Goal: Task Accomplishment & Management: Manage account settings

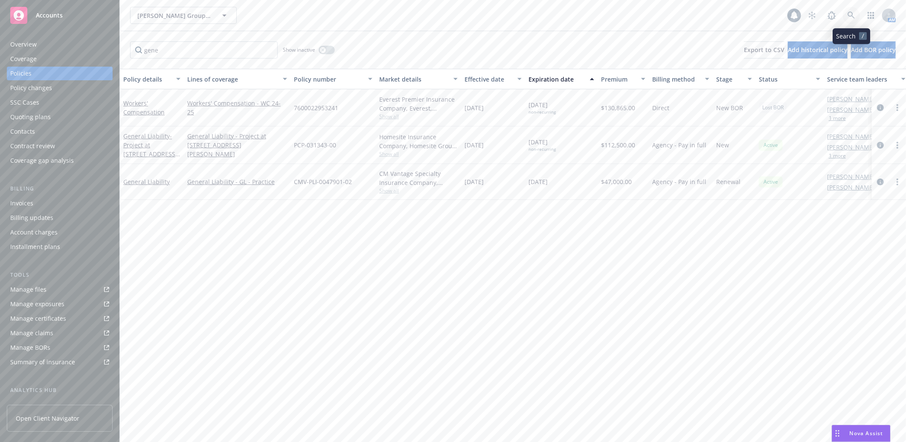
click at [851, 15] on icon at bounding box center [852, 16] width 8 height 8
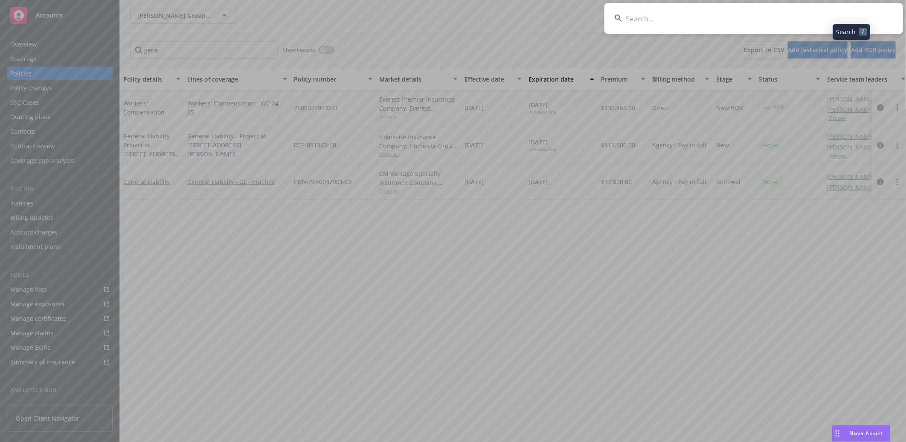
click at [728, 19] on input at bounding box center [754, 18] width 299 height 31
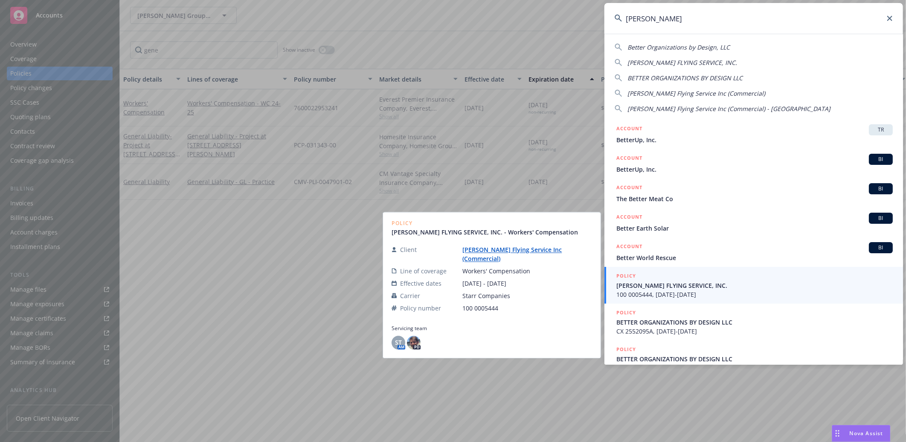
type input "bette"
click at [661, 286] on span "BETTENCOURT FLYING SERVICE, INC." at bounding box center [755, 285] width 277 height 9
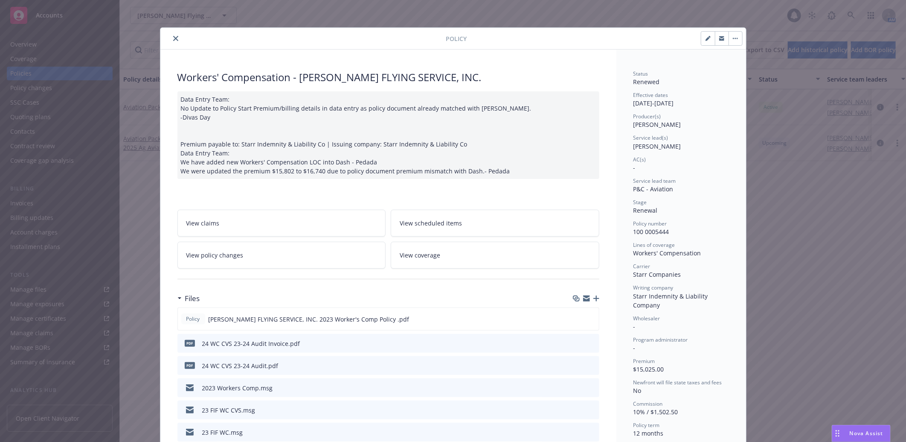
click at [174, 37] on icon "close" at bounding box center [175, 38] width 5 height 5
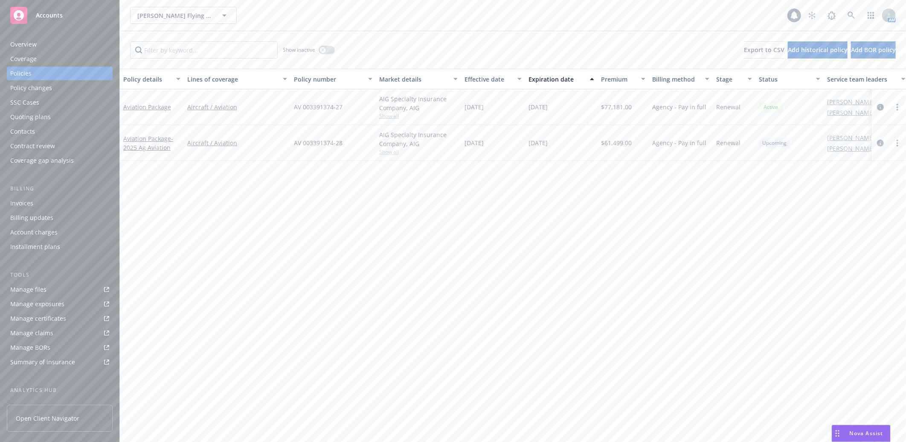
click at [17, 41] on div "Overview" at bounding box center [23, 45] width 26 height 14
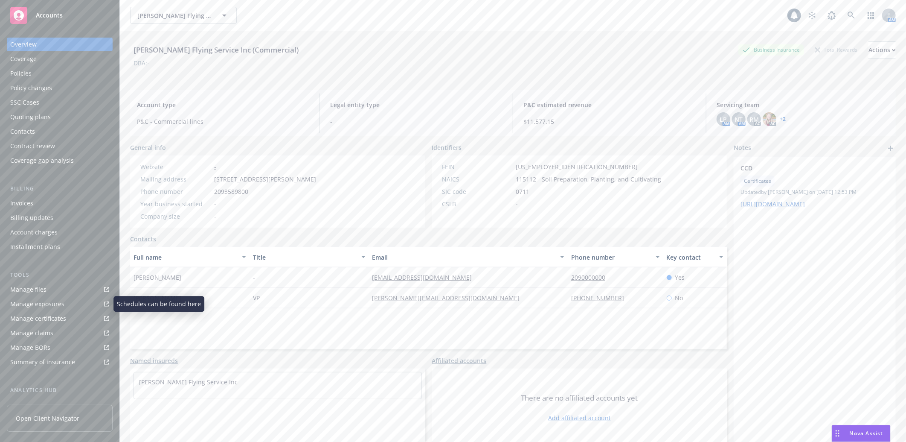
click at [41, 316] on div "Manage certificates" at bounding box center [38, 319] width 56 height 14
click at [26, 73] on div "Policies" at bounding box center [20, 74] width 21 height 14
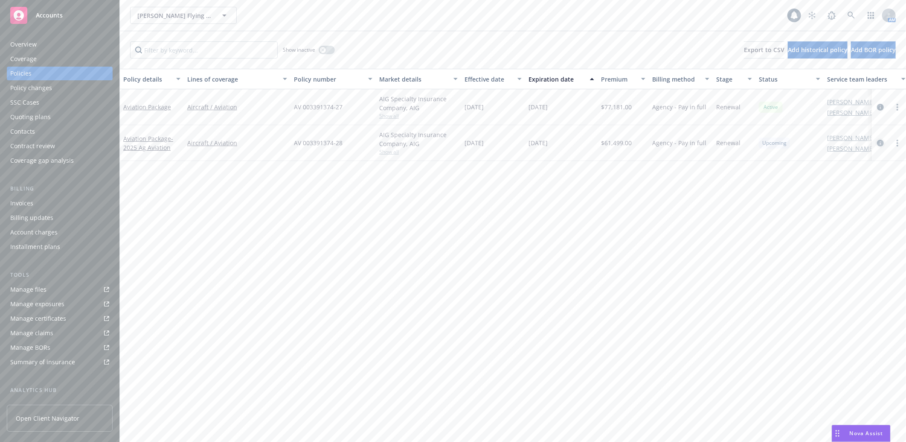
click at [881, 143] on icon "circleInformation" at bounding box center [880, 143] width 7 height 7
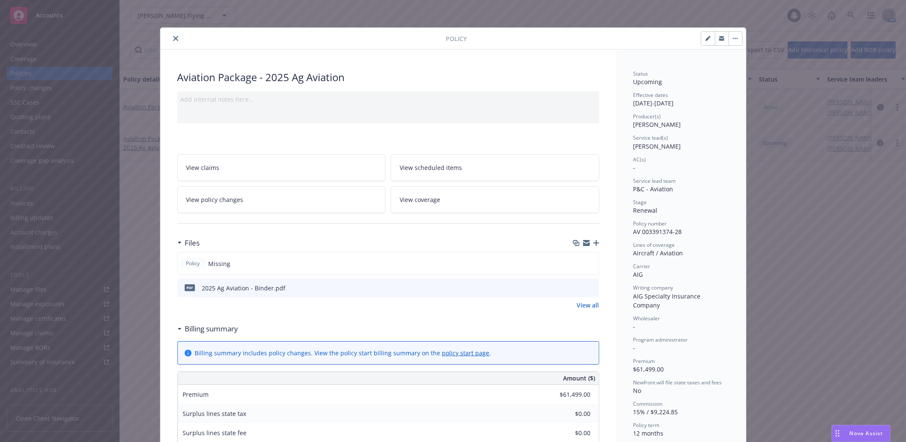
click at [589, 286] on icon "preview file" at bounding box center [592, 287] width 8 height 6
click at [174, 38] on icon "close" at bounding box center [175, 38] width 5 height 5
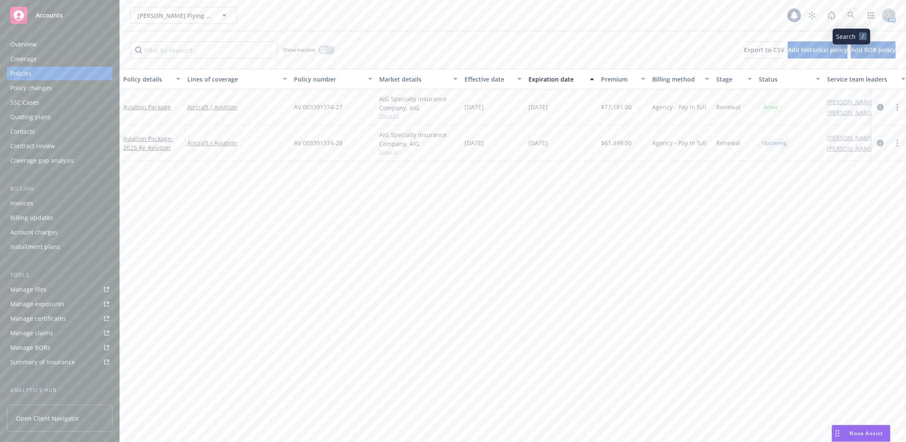
click at [848, 15] on icon at bounding box center [852, 16] width 8 height 8
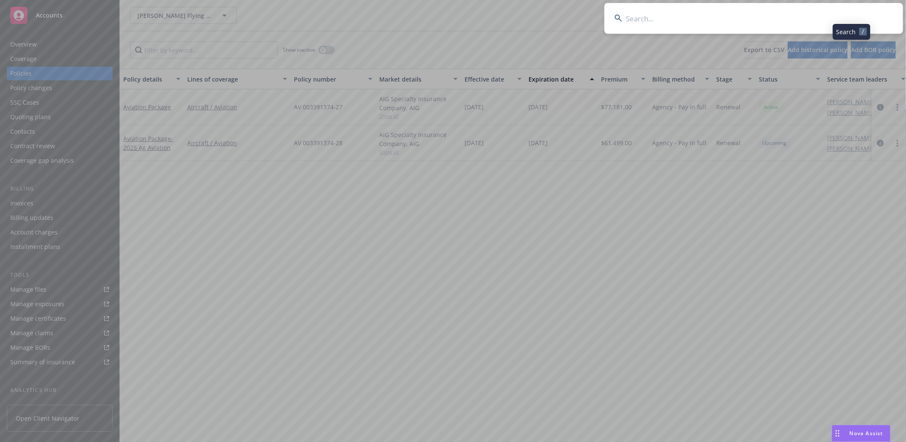
click at [710, 22] on input at bounding box center [754, 18] width 299 height 31
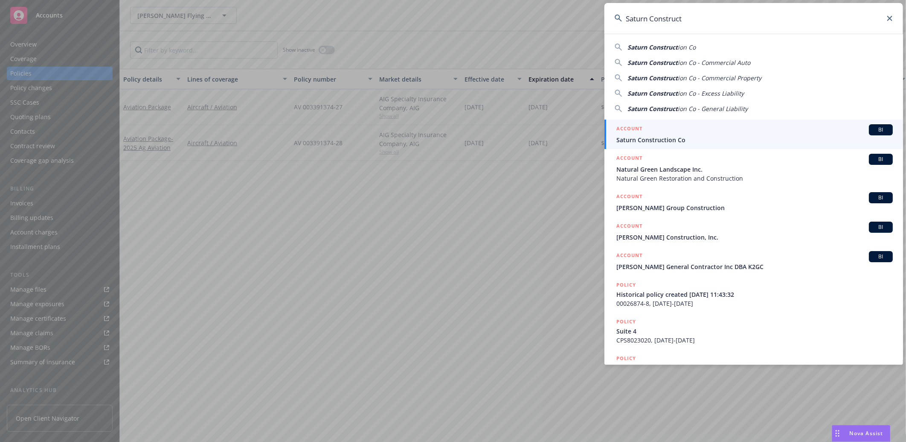
type input "Saturn Construct"
click at [656, 138] on span "Saturn Construction Co" at bounding box center [755, 139] width 277 height 9
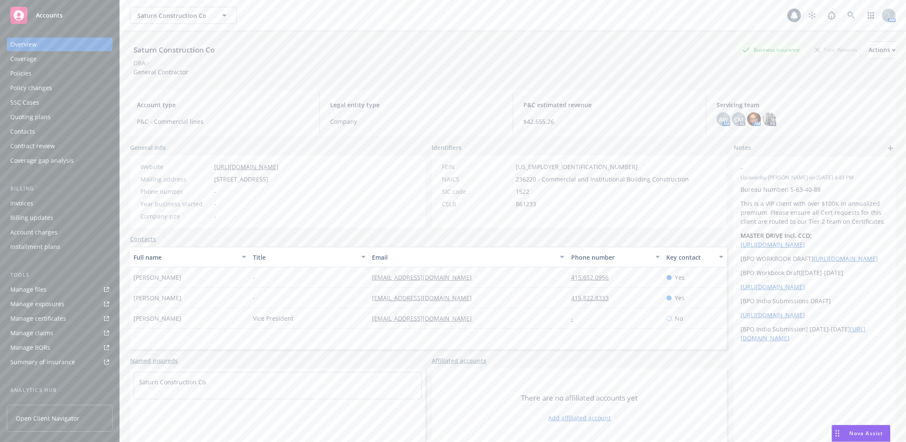
click at [23, 74] on div "Policies" at bounding box center [20, 74] width 21 height 14
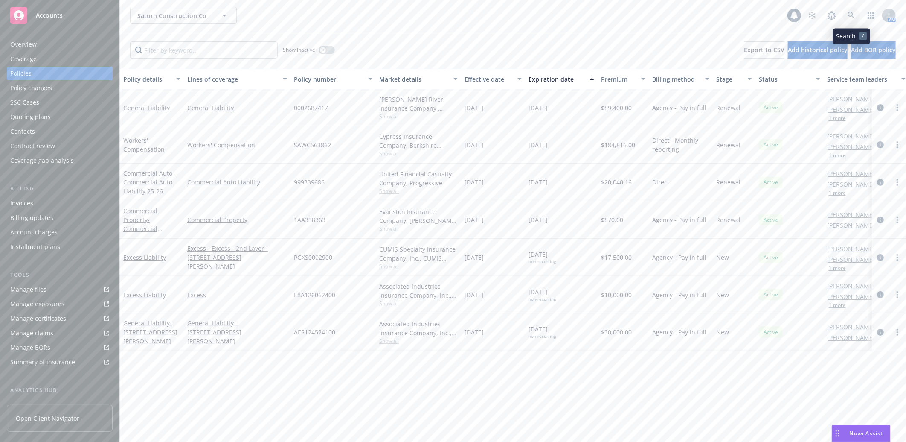
click at [851, 18] on icon at bounding box center [852, 16] width 8 height 8
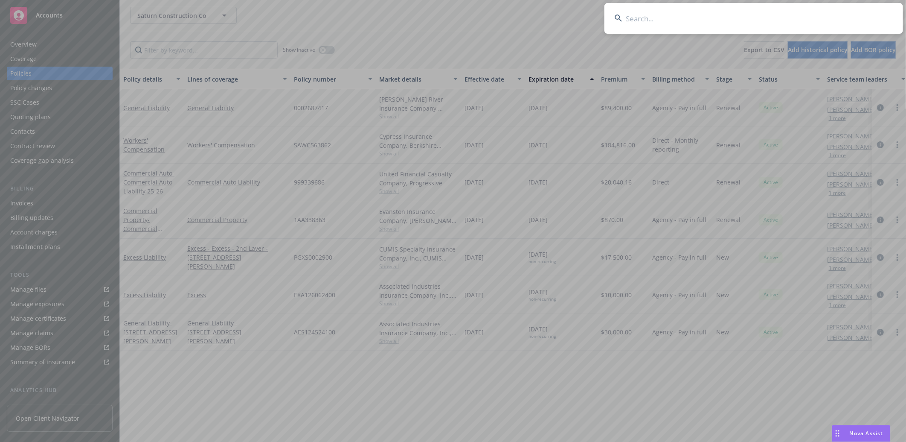
click at [660, 24] on input at bounding box center [754, 18] width 299 height 31
paste input "Copia Resou"
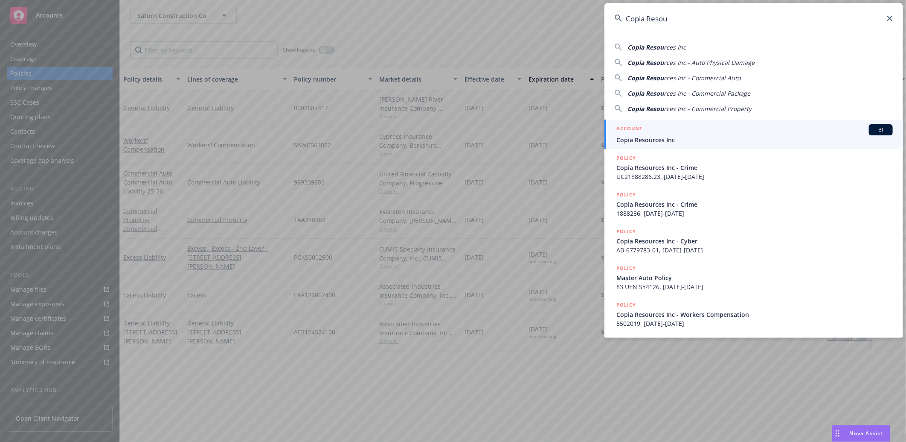
type input "Copia Resou"
click at [650, 135] on div "ACCOUNT BI Copia Resources Inc" at bounding box center [755, 134] width 277 height 20
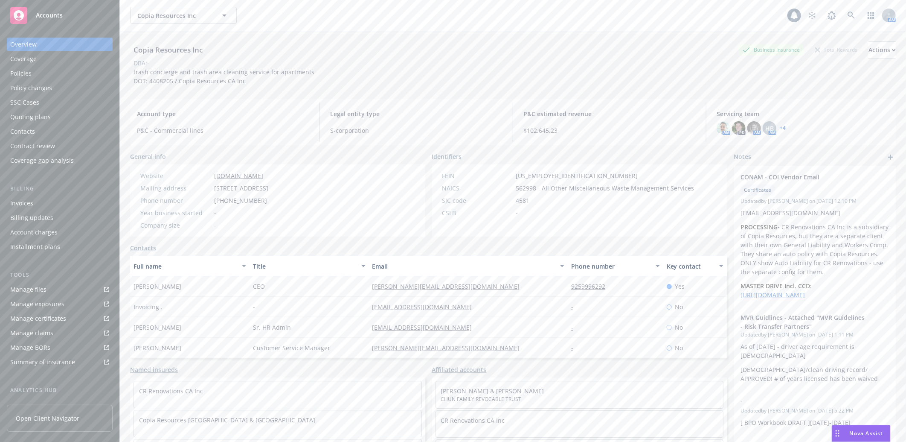
click at [24, 73] on div "Policies" at bounding box center [20, 74] width 21 height 14
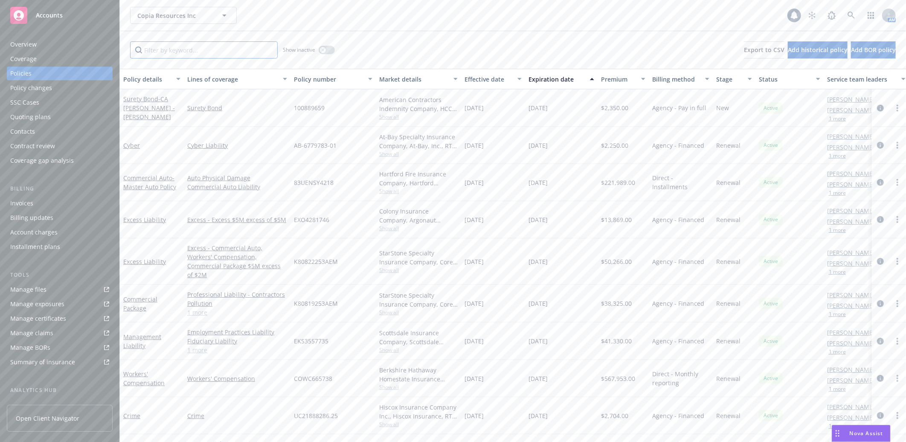
click at [243, 52] on input "Filter by keyword..." at bounding box center [204, 49] width 148 height 17
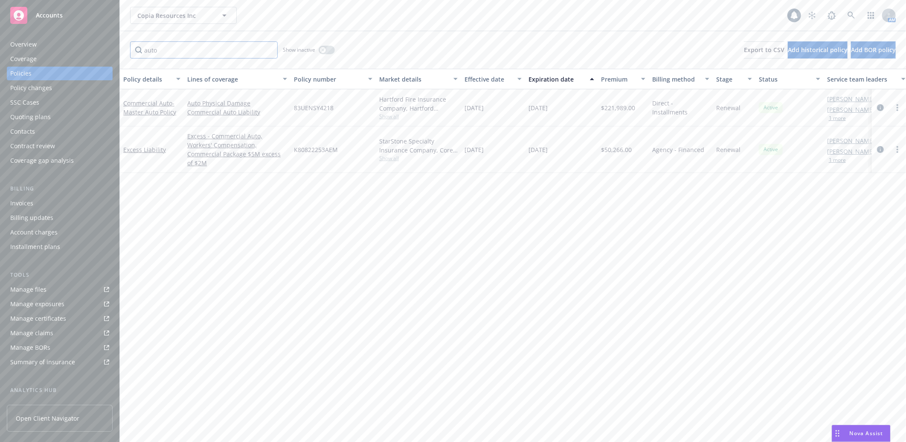
type input "auto"
click at [854, 15] on icon at bounding box center [852, 16] width 8 height 8
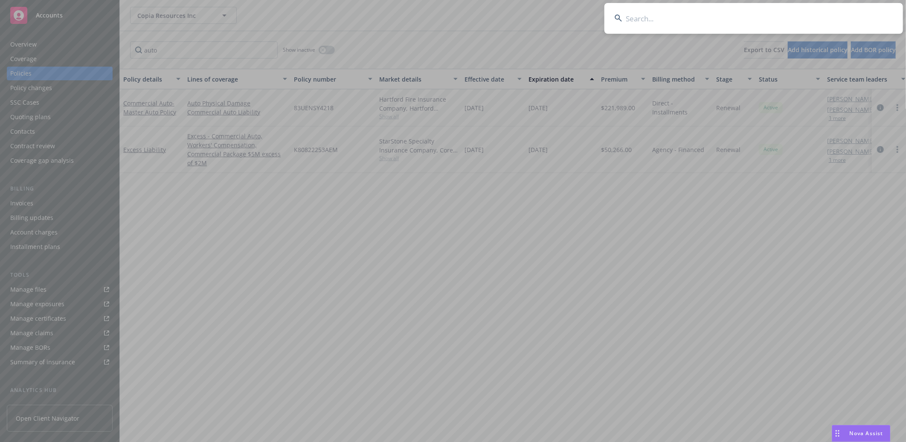
click at [723, 19] on input at bounding box center [754, 18] width 299 height 31
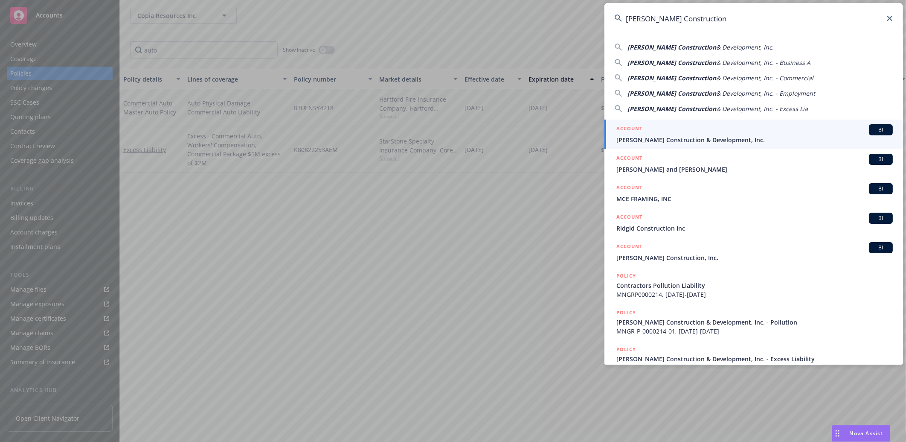
type input "Reid Construction"
click at [668, 137] on span "Reid Construction & Development, Inc." at bounding box center [755, 139] width 277 height 9
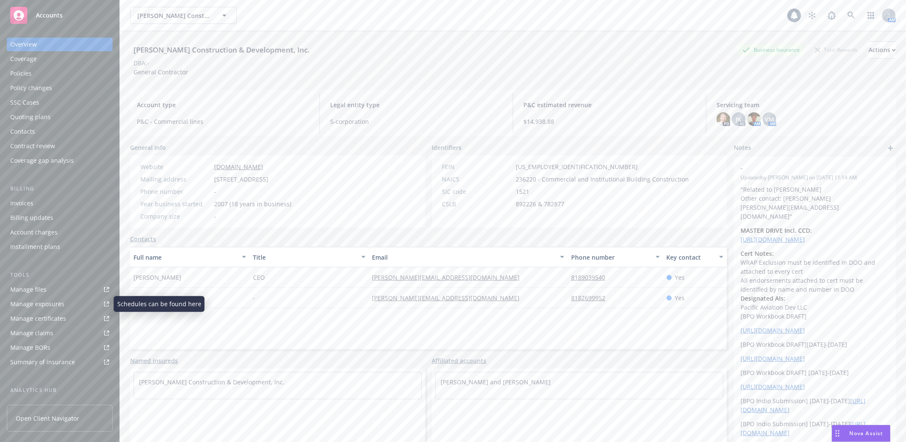
click at [37, 318] on div "Manage certificates" at bounding box center [38, 319] width 56 height 14
click at [27, 69] on div "Policies" at bounding box center [20, 74] width 21 height 14
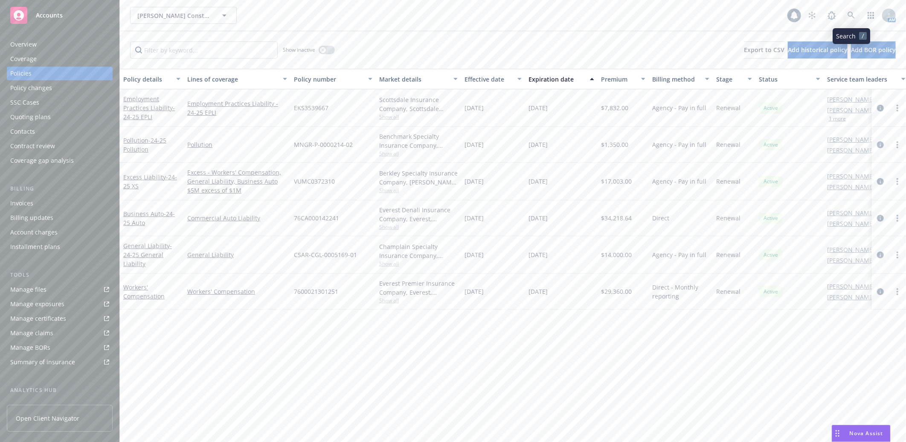
click at [851, 13] on icon at bounding box center [852, 16] width 8 height 8
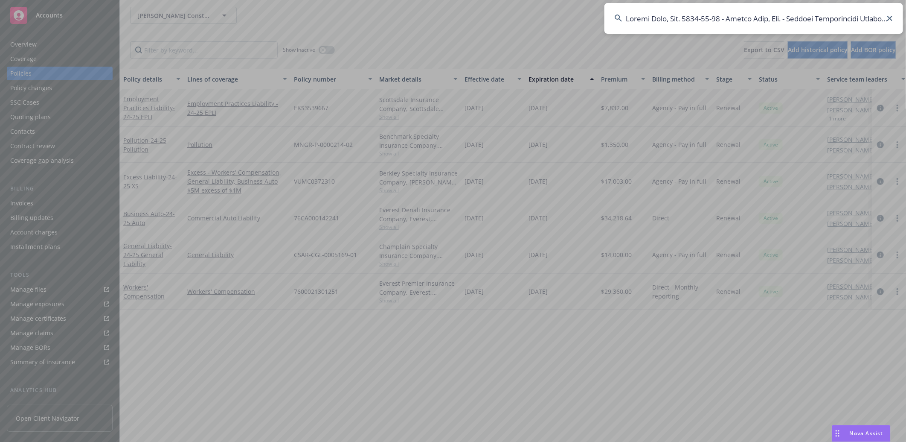
scroll to position [0, 40573]
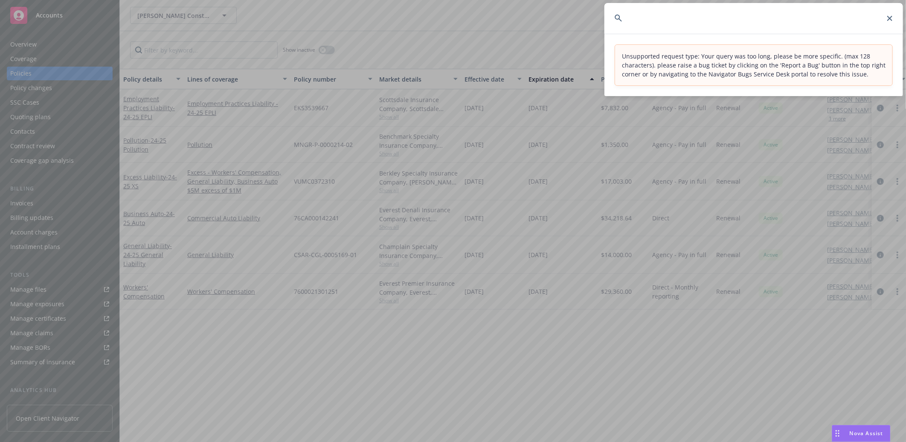
type input "Ripple Labs, Inc. 2025-08-30 - Ripple Labs, Inc. - Renewal Certificates Snoozed…"
click at [889, 18] on icon at bounding box center [890, 18] width 5 height 5
click at [646, 20] on input at bounding box center [754, 18] width 299 height 31
paste input "Ripple Lab"
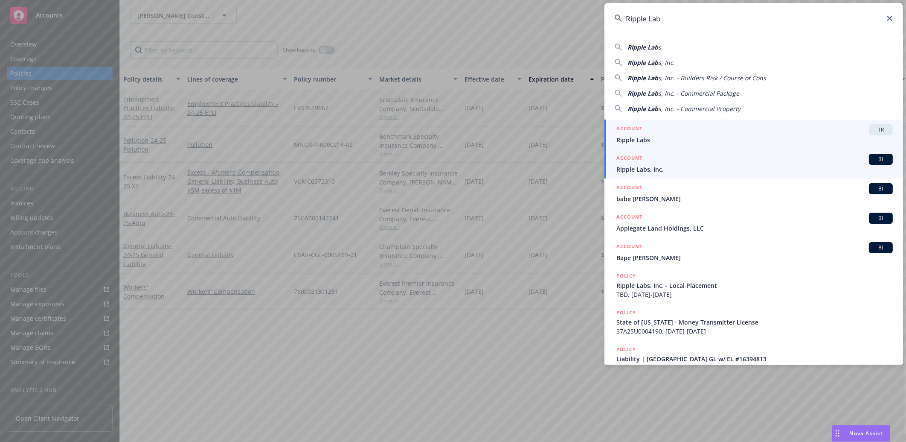
type input "Ripple Lab"
click at [641, 169] on span "Ripple Labs, Inc." at bounding box center [755, 169] width 277 height 9
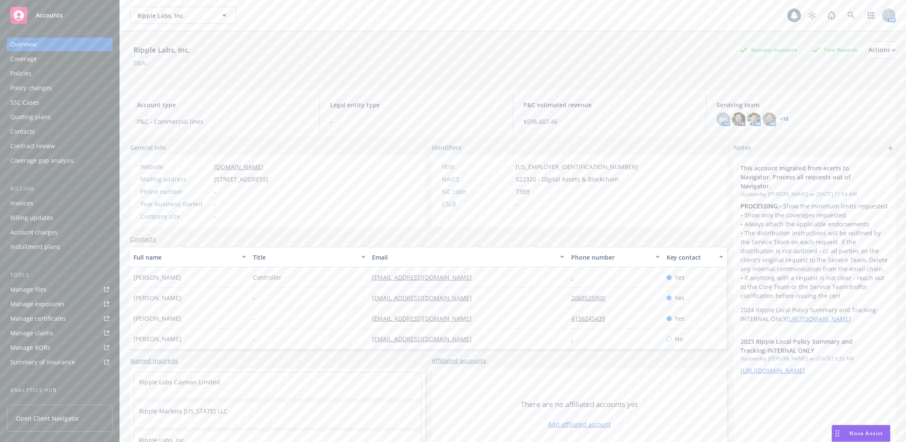
click at [23, 73] on div "Policies" at bounding box center [20, 74] width 21 height 14
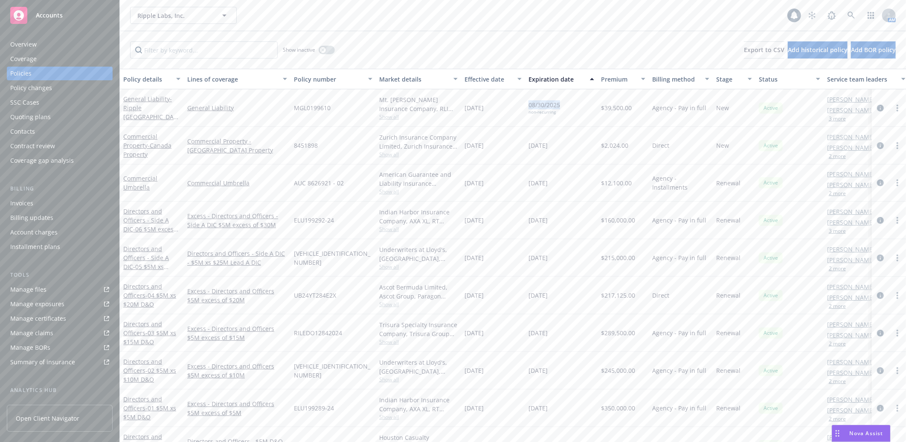
drag, startPoint x: 527, startPoint y: 100, endPoint x: 560, endPoint y: 103, distance: 33.5
click at [560, 103] on div "08/30/2025 non-recurring" at bounding box center [561, 108] width 73 height 38
copy span "08/30/2025"
click at [175, 49] on input "Filter by keyword..." at bounding box center [204, 49] width 148 height 17
paste input "08/30/2025"
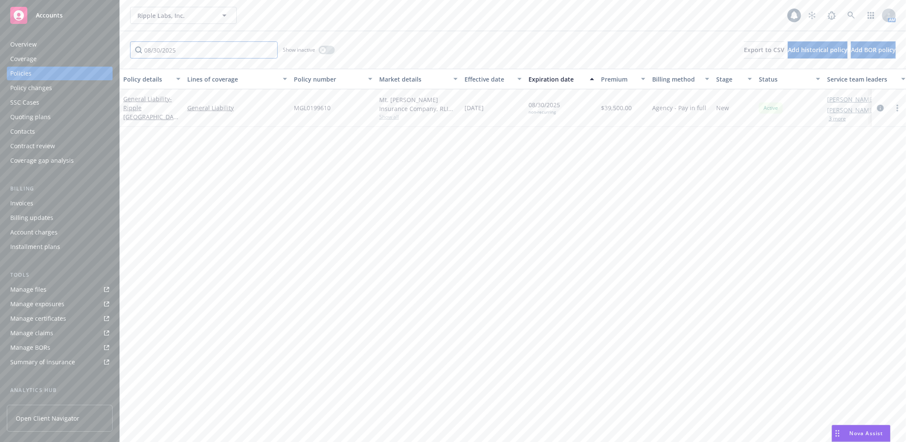
drag, startPoint x: 188, startPoint y: 51, endPoint x: 80, endPoint y: 51, distance: 107.6
click at [80, 51] on div "Accounts Overview Coverage Policies Policy changes SSC Cases Quoting plans Cont…" at bounding box center [453, 221] width 906 height 442
paste input "General"
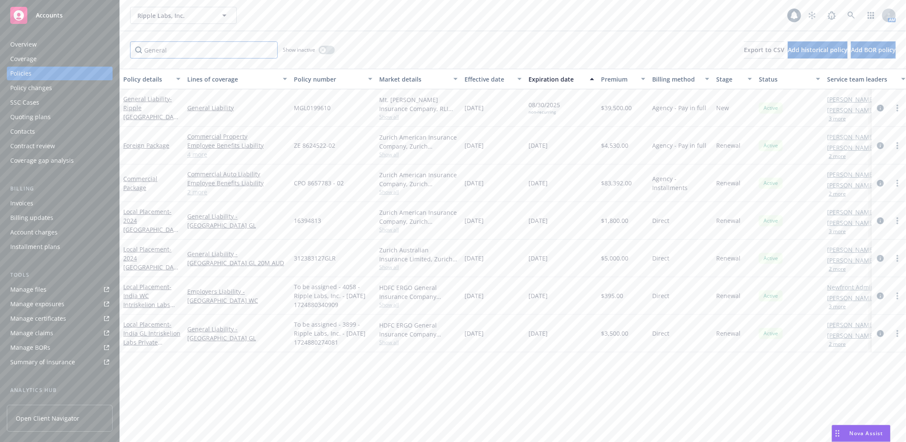
type input "General"
click at [28, 287] on div "Manage files" at bounding box center [28, 290] width 36 height 14
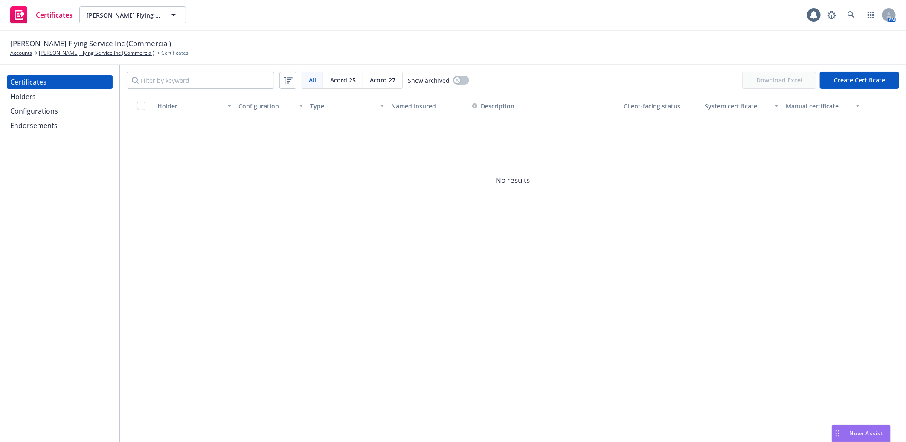
click at [37, 109] on div "Configurations" at bounding box center [34, 111] width 48 height 14
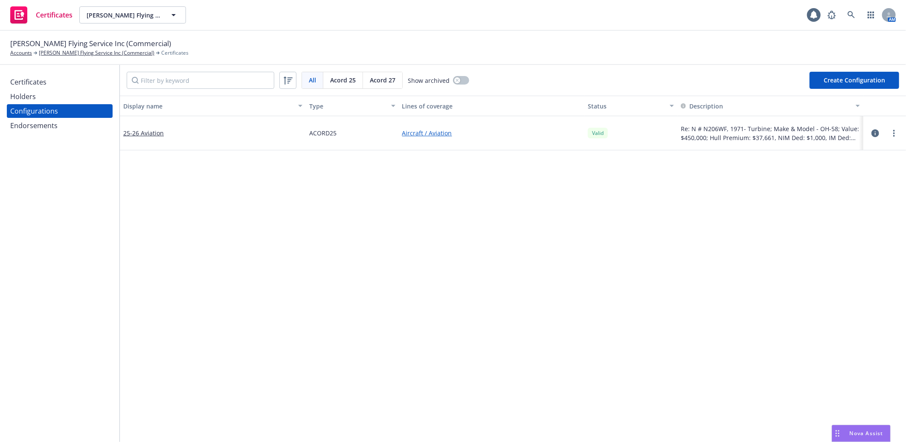
click at [872, 131] on icon "button" at bounding box center [876, 133] width 8 height 8
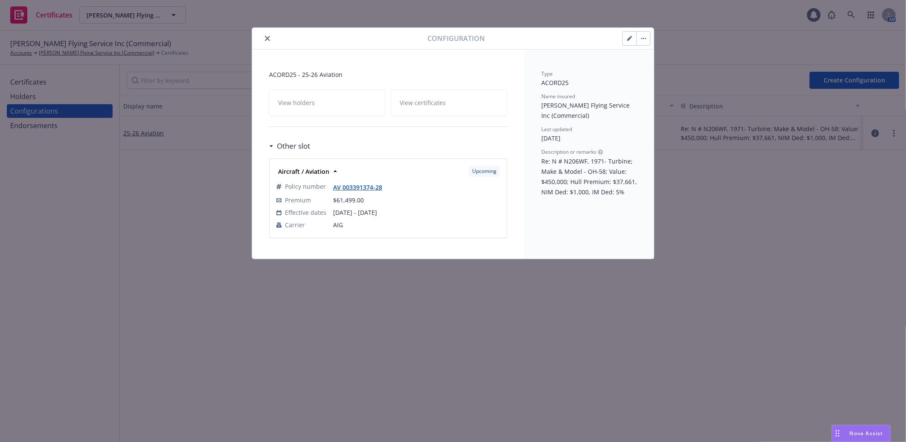
click at [628, 38] on icon "button" at bounding box center [629, 38] width 5 height 5
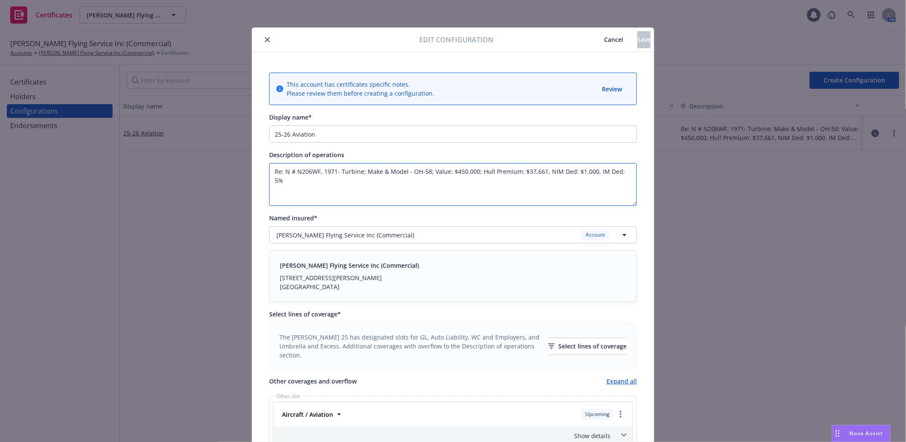
drag, startPoint x: 269, startPoint y: 171, endPoint x: 636, endPoint y: 169, distance: 367.0
click at [636, 169] on div "This account has certificates specific notes. Please review them before creatin…" at bounding box center [453, 315] width 402 height 526
paste textarea "N206WF 1971 OH-58 Hull Value $450,00 Chemical Coverage & Bodily Injury $500,000…"
click at [329, 171] on textarea "N206WF 1971 OH-58 Hull Value $450,00 Chemical Coverage & Bodily Injury $500,000…" at bounding box center [453, 184] width 368 height 43
click at [341, 172] on textarea "N206WF - 1971 OH-58 Hull Value $450,00 Chemical Coverage & Bodily Injury $500,0…" at bounding box center [453, 184] width 368 height 43
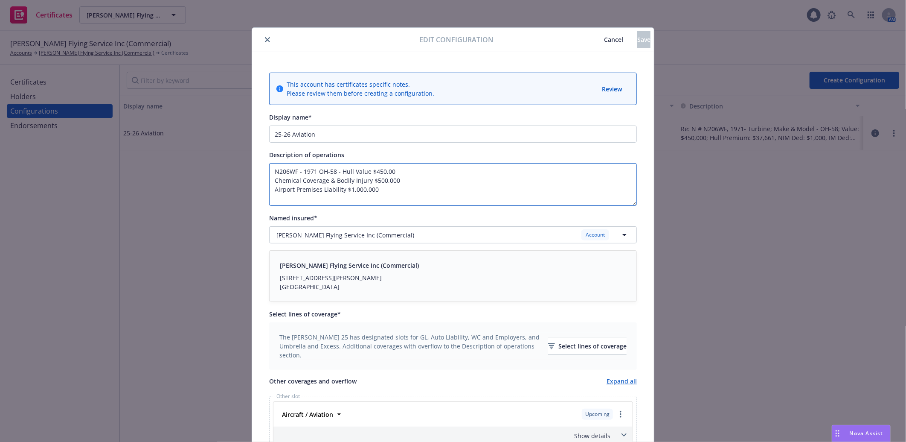
click at [402, 169] on textarea "N206WF - 1971 OH-58 - Hull Value $450,00 Chemical Coverage & Bodily Injury $500…" at bounding box center [453, 184] width 368 height 43
click at [525, 169] on textarea "N206WF - 1971 OH-58 - Hull Value $450,00 - Chemical Coverage & Bodily Injury $5…" at bounding box center [453, 184] width 368 height 43
click at [594, 172] on textarea "N206WF - 1971 OH-58 - Hull Value $450,00 - Chemical Coverage & Bodily Injury $5…" at bounding box center [453, 184] width 368 height 43
click at [271, 168] on textarea "N206WF - 1971 OH-58 - Hull Value $450,00 - Chemical Coverage & Bodily Injury $5…" at bounding box center [453, 184] width 368 height 43
click at [310, 184] on textarea "Re: N206WF - 1971 OH-58 - Hull Value $450,00 - Chemical Coverage & Bodily Injur…" at bounding box center [453, 184] width 368 height 43
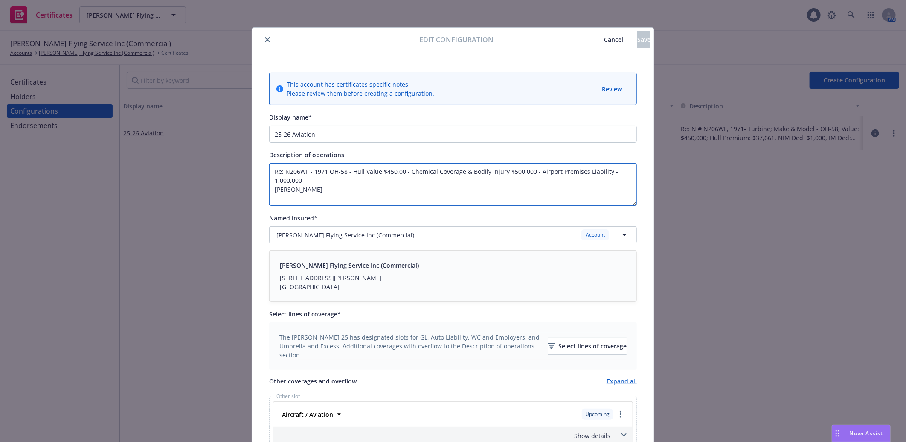
paste textarea "Evidence of Coverage"
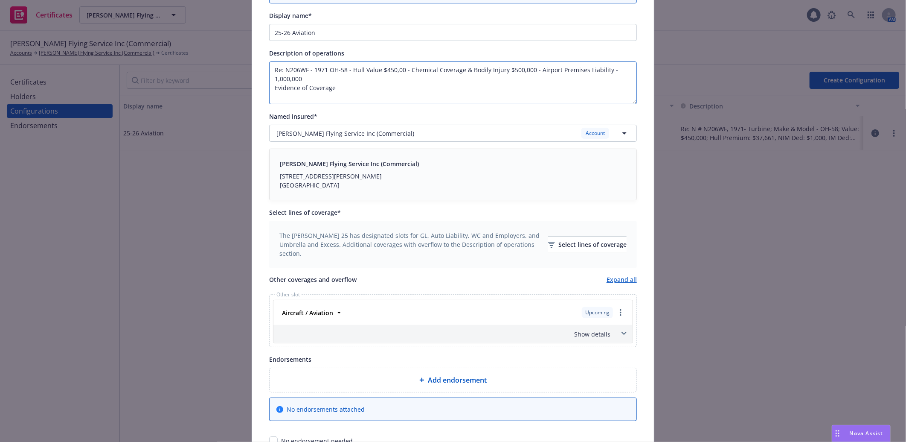
scroll to position [165, 0]
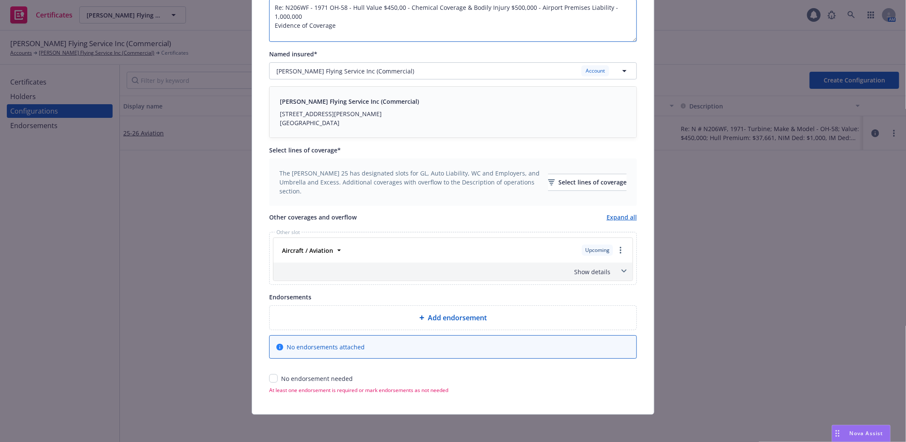
type textarea "Re: N206WF - 1971 OH-58 - Hull Value $450,00 - Chemical Coverage & Bodily Injur…"
click at [271, 376] on input "checkbox" at bounding box center [273, 378] width 9 height 9
checkbox input "true"
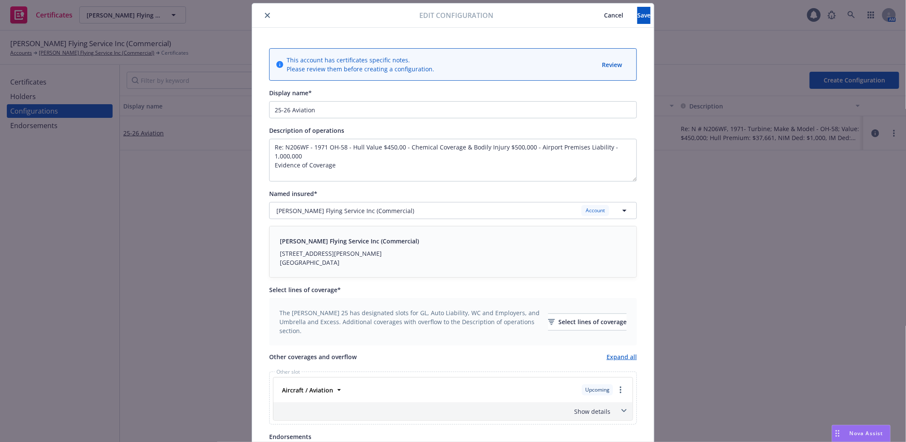
scroll to position [0, 0]
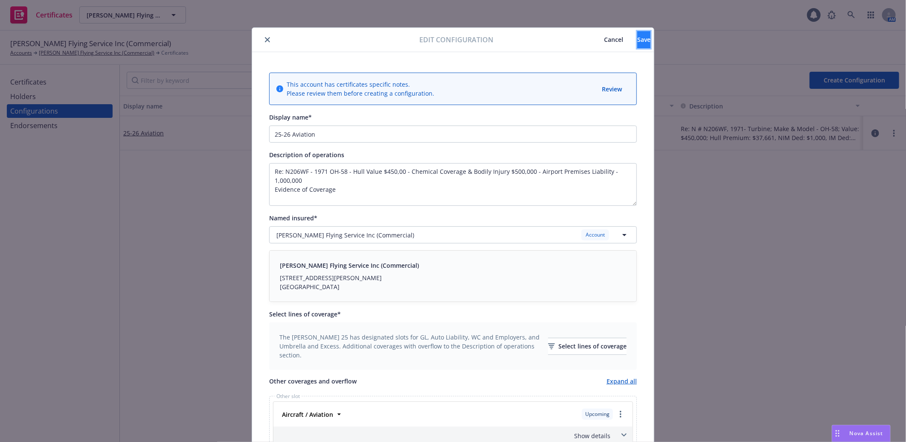
click at [638, 41] on span "Save" at bounding box center [644, 39] width 13 height 8
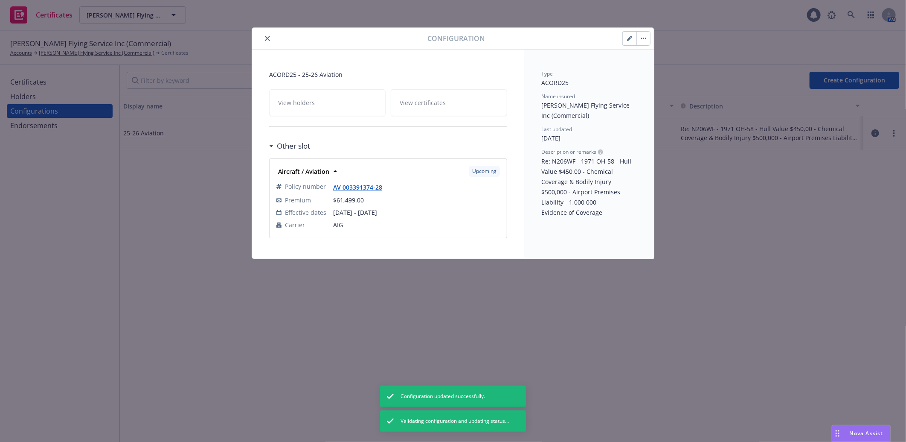
click at [268, 38] on icon "close" at bounding box center [267, 38] width 5 height 5
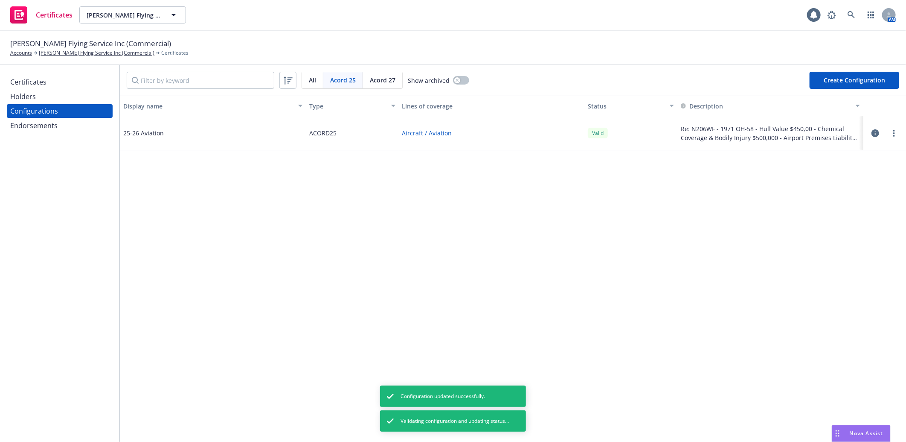
click at [889, 129] on link "more" at bounding box center [894, 133] width 10 height 10
click at [842, 232] on link "Preview an ACORD" at bounding box center [846, 235] width 94 height 17
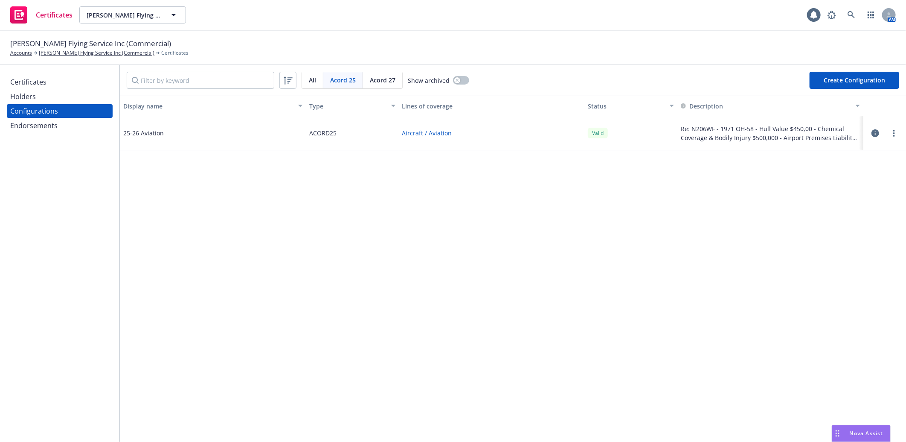
click at [27, 79] on div "Certificates" at bounding box center [28, 82] width 36 height 14
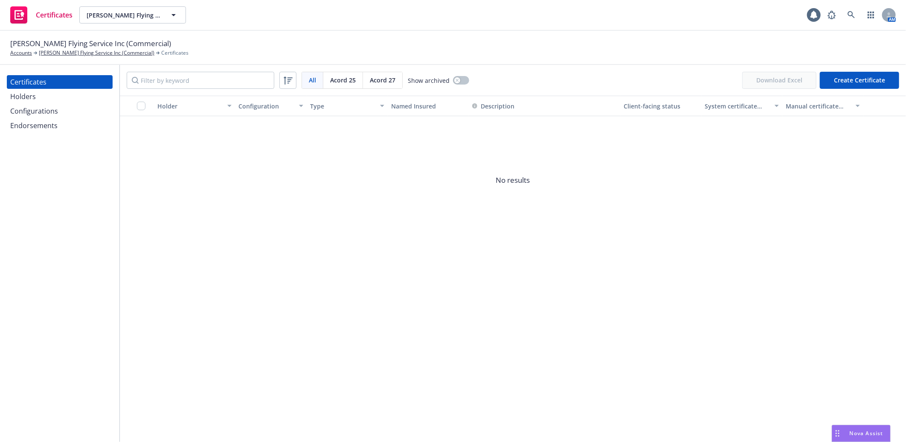
click at [31, 98] on div "Holders" at bounding box center [23, 97] width 26 height 14
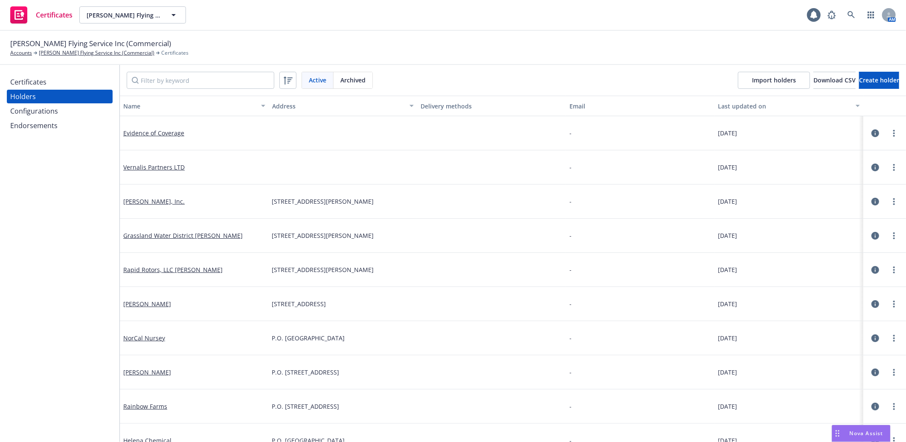
click at [32, 90] on div "Holders" at bounding box center [23, 97] width 26 height 14
click at [32, 80] on div "Certificates" at bounding box center [28, 82] width 36 height 14
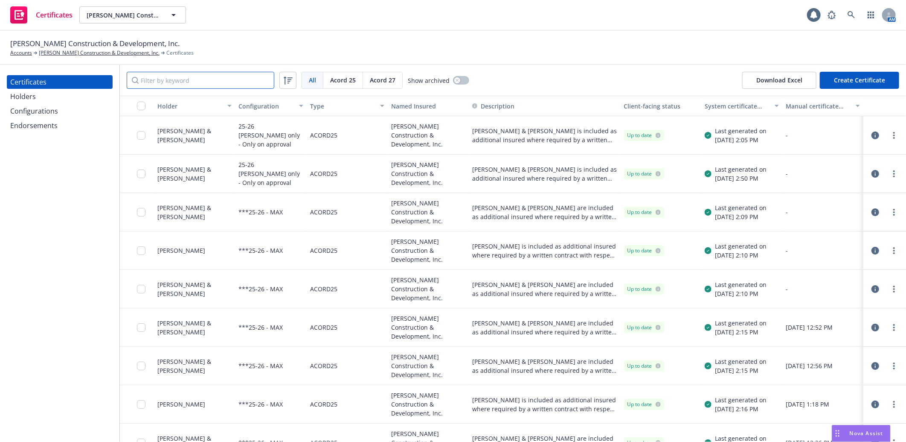
click at [228, 80] on input "Filter by keyword" at bounding box center [201, 80] width 148 height 17
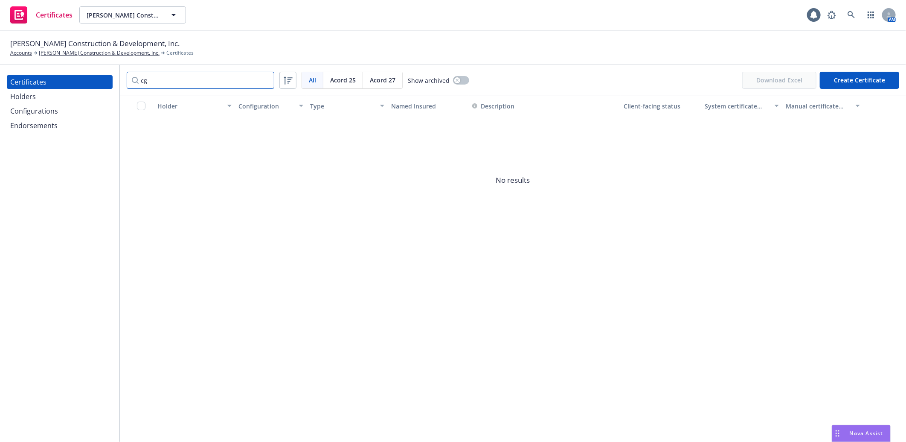
type input "cg"
click at [39, 128] on div "Endorsements" at bounding box center [33, 126] width 47 height 14
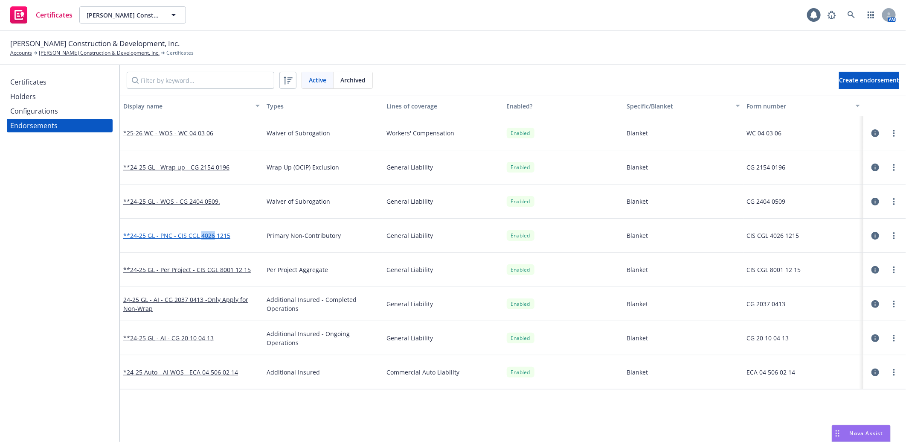
drag, startPoint x: 201, startPoint y: 227, endPoint x: 212, endPoint y: 234, distance: 12.8
click at [212, 234] on div "**24-25 GL - PNC - CIS CGL 4026 1215" at bounding box center [191, 236] width 143 height 34
copy link "4026"
click at [36, 79] on div "Certificates" at bounding box center [28, 82] width 36 height 14
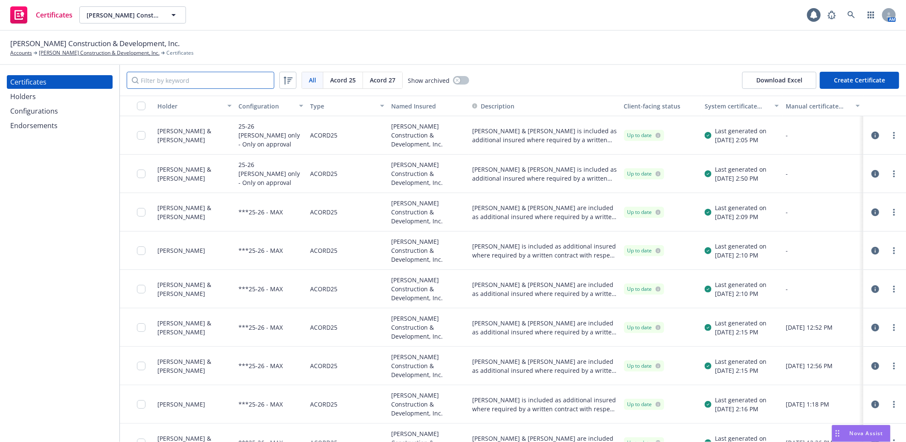
click at [178, 80] on input "Filter by keyword" at bounding box center [201, 80] width 148 height 17
paste input "4026"
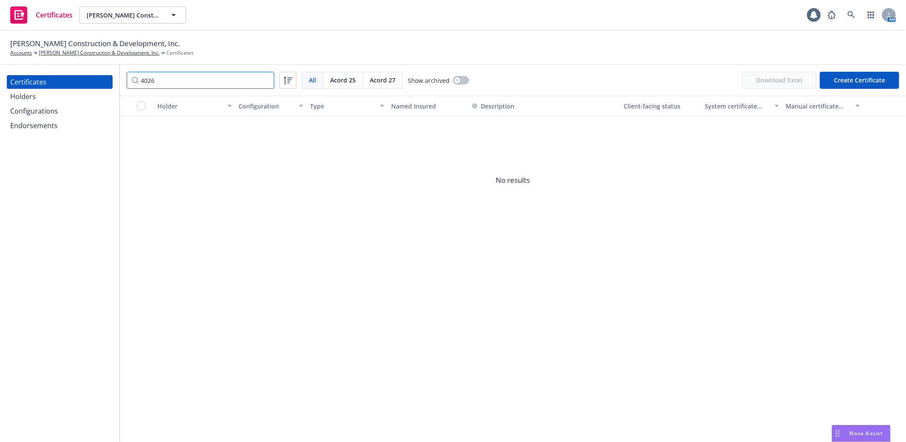
type input "4026"
click at [34, 127] on div "Endorsements" at bounding box center [33, 126] width 47 height 14
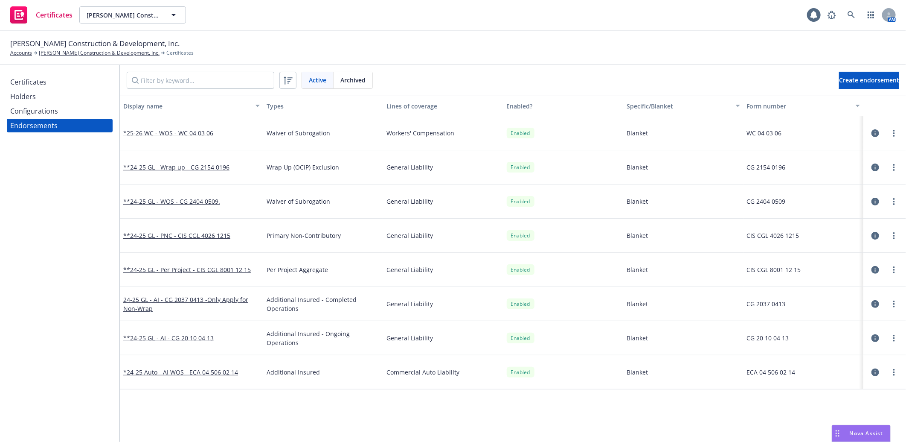
click at [38, 80] on div "Certificates" at bounding box center [28, 82] width 36 height 14
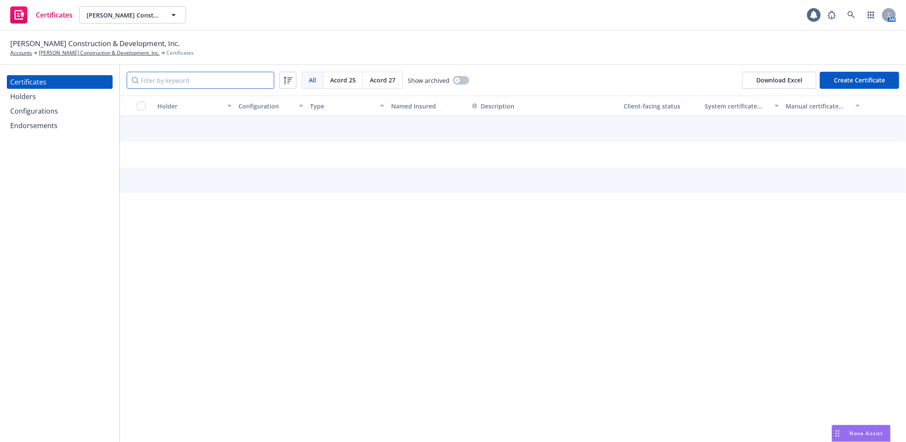
click at [147, 81] on input "Filter by keyword" at bounding box center [201, 80] width 148 height 17
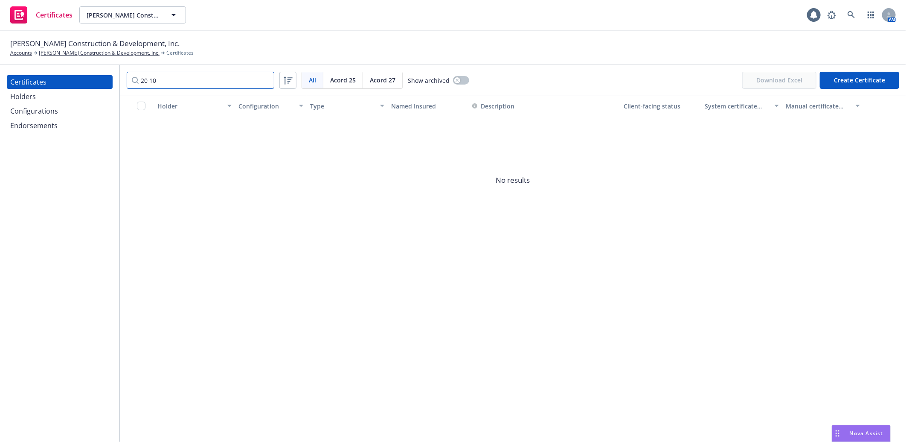
type input "20 10"
drag, startPoint x: 201, startPoint y: 168, endPoint x: 317, endPoint y: 148, distance: 117.4
click at [201, 168] on span "No results" at bounding box center [513, 180] width 787 height 128
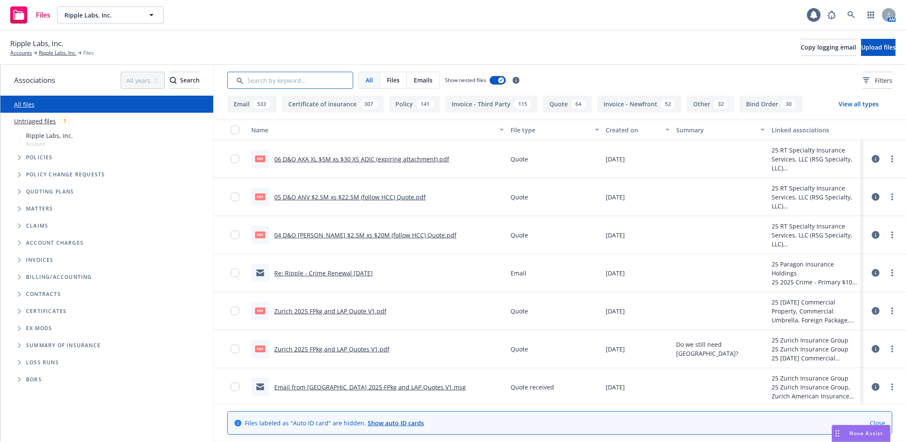
click at [303, 80] on input "Search by keyword..." at bounding box center [290, 80] width 126 height 17
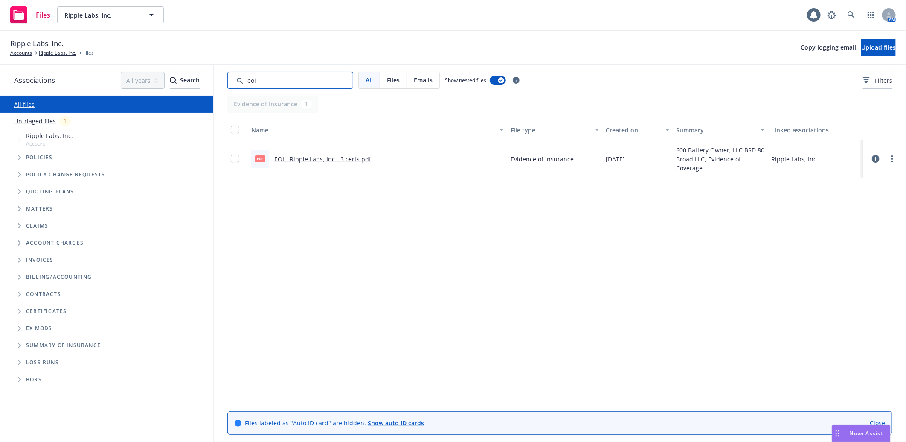
type input "eoi"
click at [332, 158] on link "EOI - Ripple Labs, Inc - 3 certs.pdf" at bounding box center [322, 159] width 97 height 8
